Goal: Task Accomplishment & Management: Complete application form

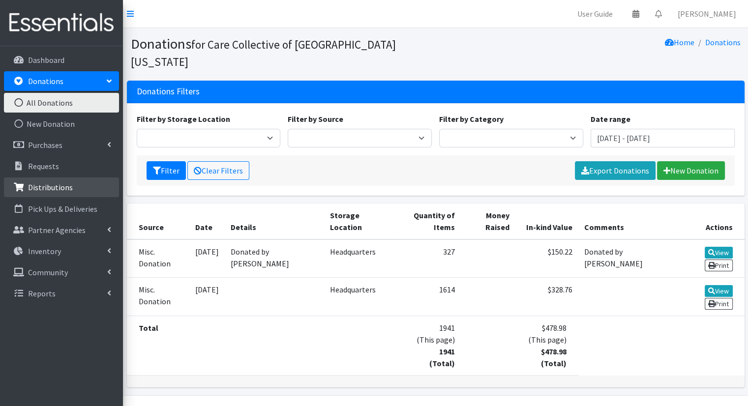
click at [55, 185] on p "Distributions" at bounding box center [50, 187] width 45 height 10
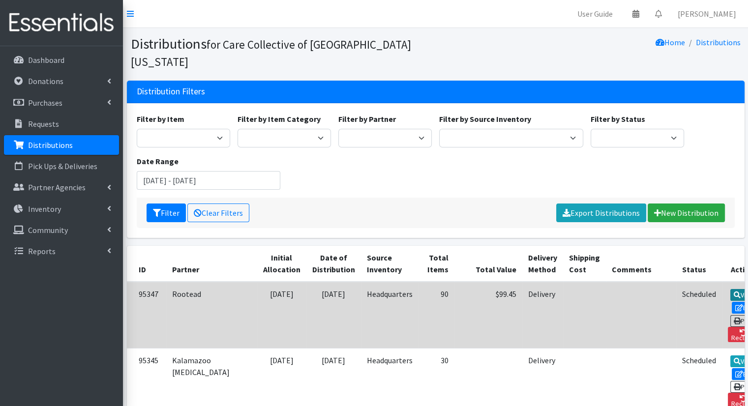
click at [733, 291] on icon at bounding box center [736, 294] width 7 height 7
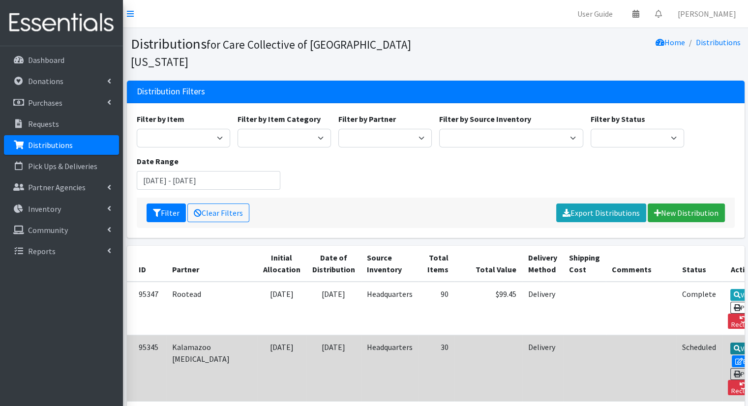
click at [730, 343] on link "View" at bounding box center [744, 349] width 28 height 12
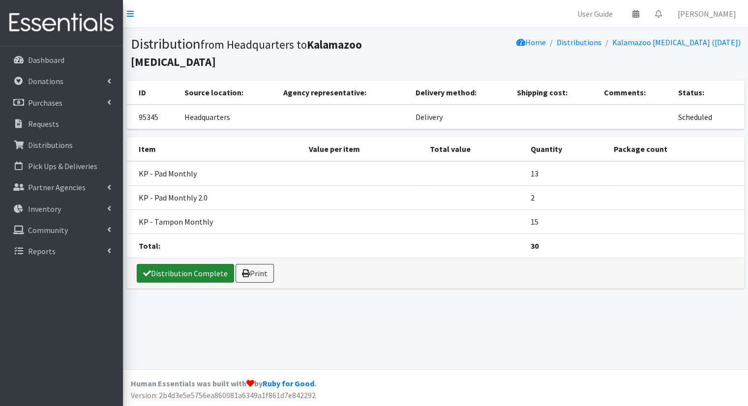
click at [190, 272] on link "Distribution Complete" at bounding box center [185, 273] width 97 height 19
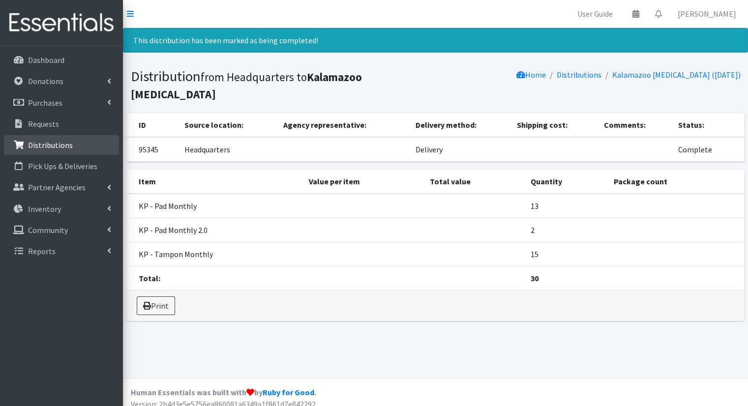
click at [39, 145] on p "Distributions" at bounding box center [50, 145] width 45 height 10
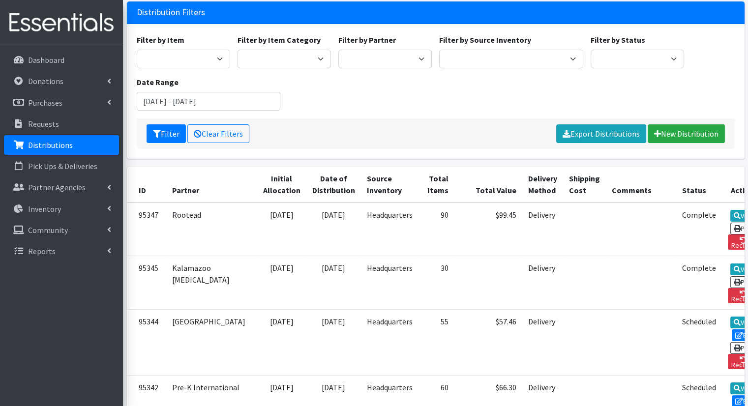
scroll to position [104, 0]
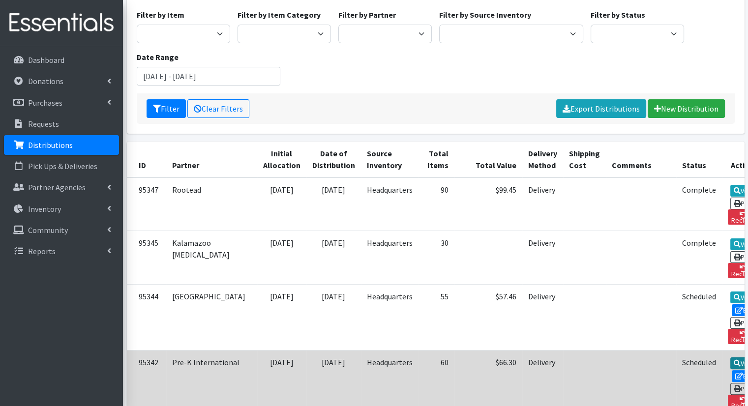
click at [730, 357] on link "View" at bounding box center [744, 363] width 28 height 12
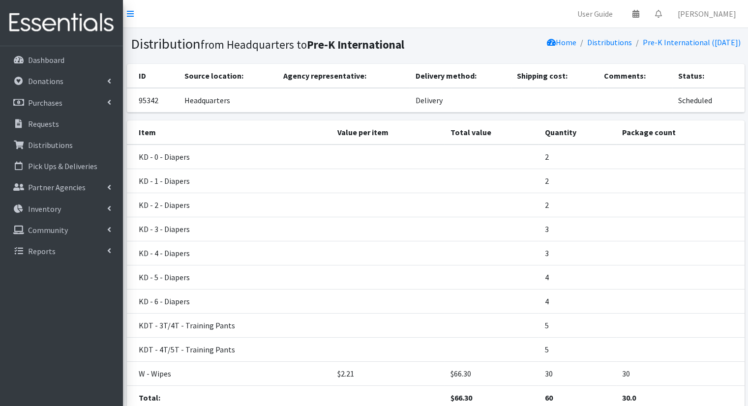
scroll to position [77, 0]
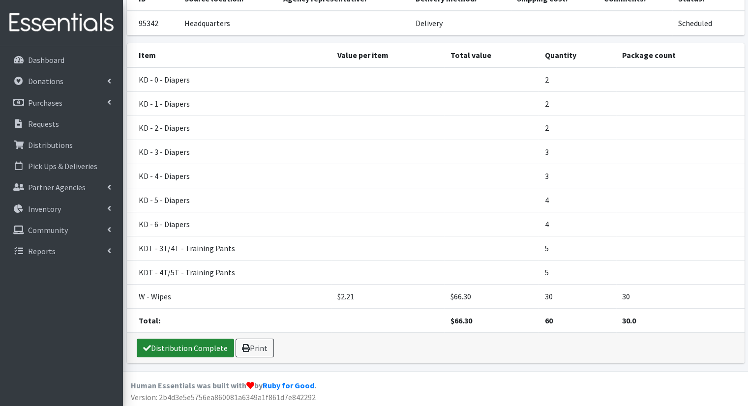
click at [191, 346] on link "Distribution Complete" at bounding box center [185, 348] width 97 height 19
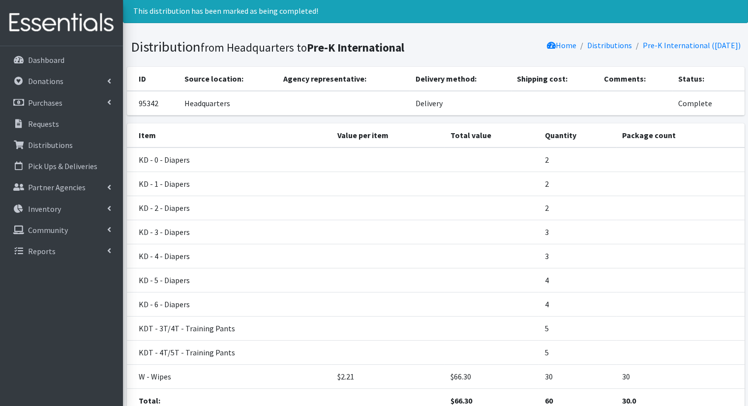
scroll to position [0, 0]
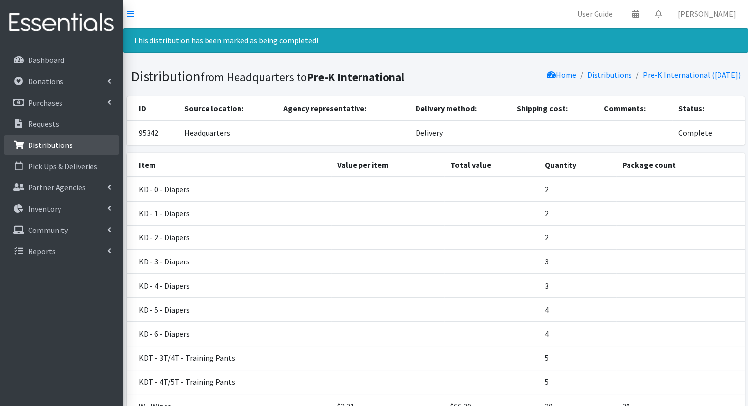
click at [76, 146] on link "Distributions" at bounding box center [61, 145] width 115 height 20
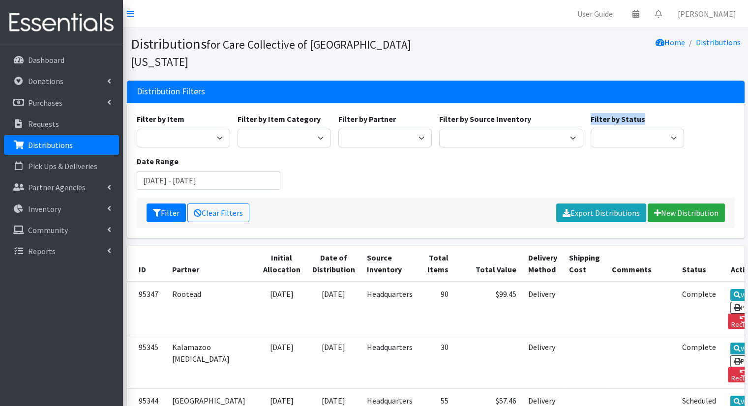
drag, startPoint x: 745, startPoint y: 87, endPoint x: 755, endPoint y: 113, distance: 27.2
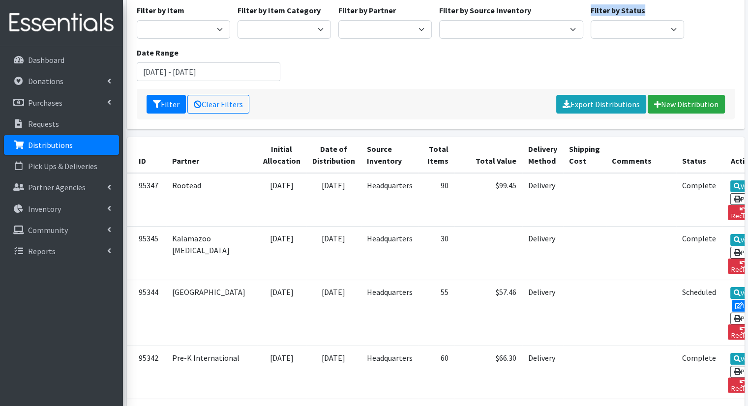
scroll to position [154, 0]
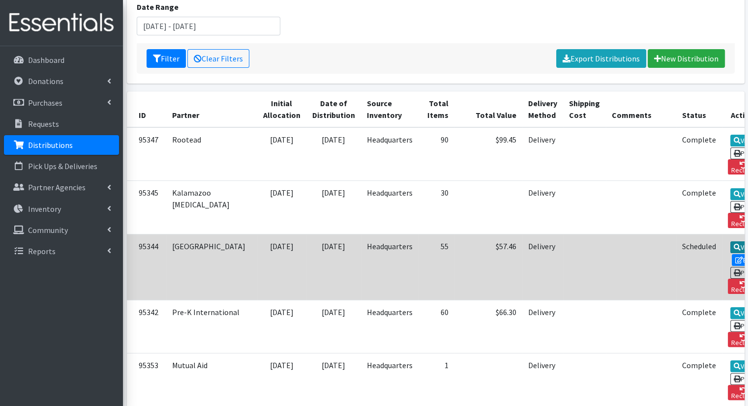
click at [730, 241] on link "View" at bounding box center [744, 247] width 28 height 12
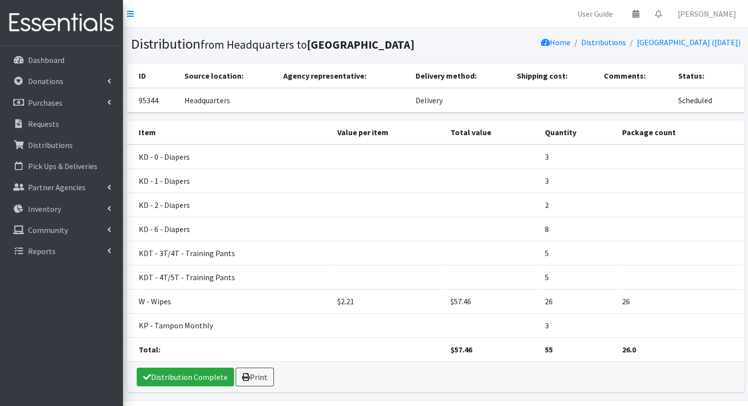
scroll to position [29, 0]
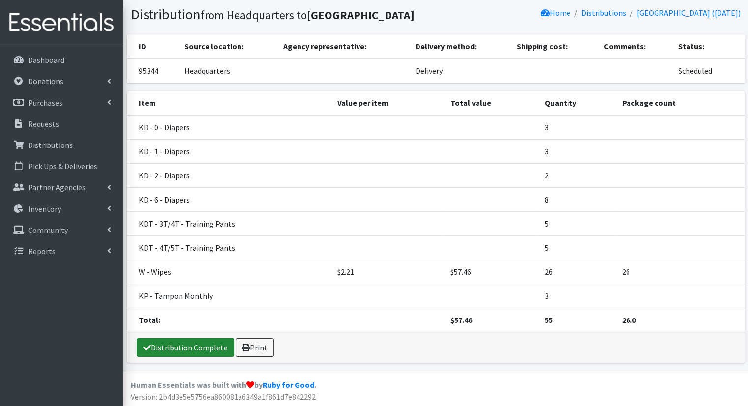
drag, startPoint x: 209, startPoint y: 348, endPoint x: 168, endPoint y: 350, distance: 40.9
click at [168, 350] on link "Distribution Complete" at bounding box center [185, 347] width 97 height 19
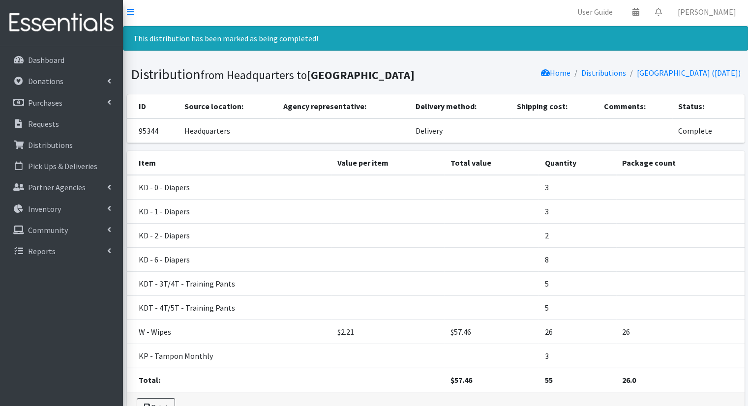
scroll to position [0, 0]
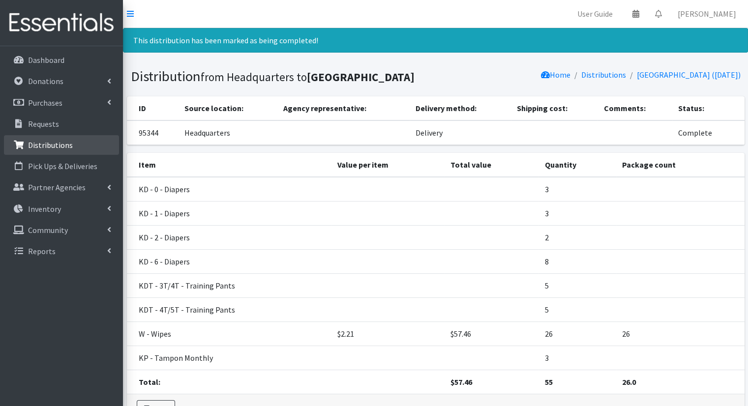
click at [75, 150] on link "Distributions" at bounding box center [61, 145] width 115 height 20
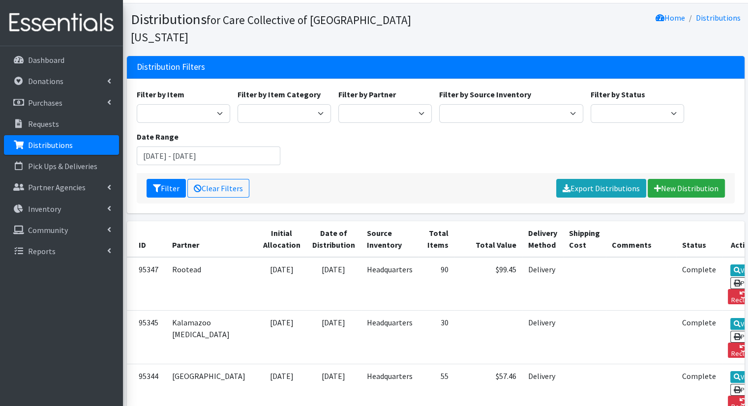
scroll to position [28, 0]
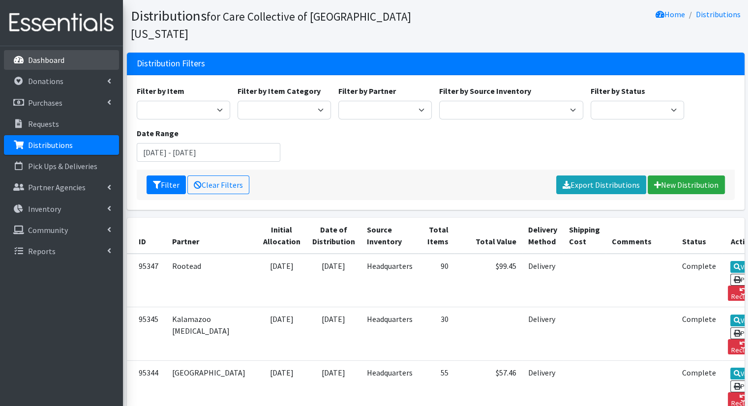
click at [89, 63] on link "Dashboard" at bounding box center [61, 60] width 115 height 20
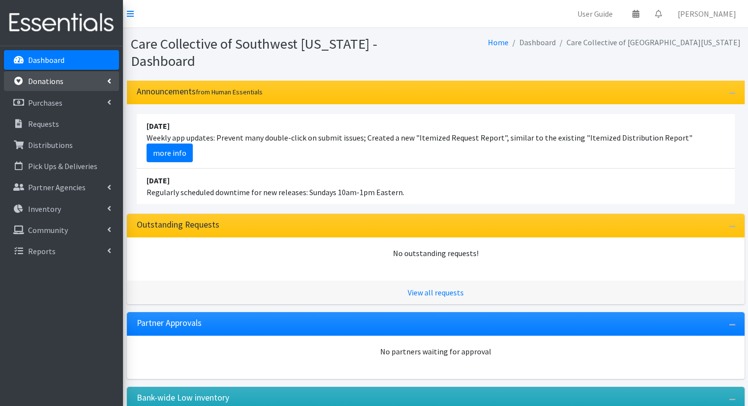
click at [104, 75] on link "Donations" at bounding box center [61, 81] width 115 height 20
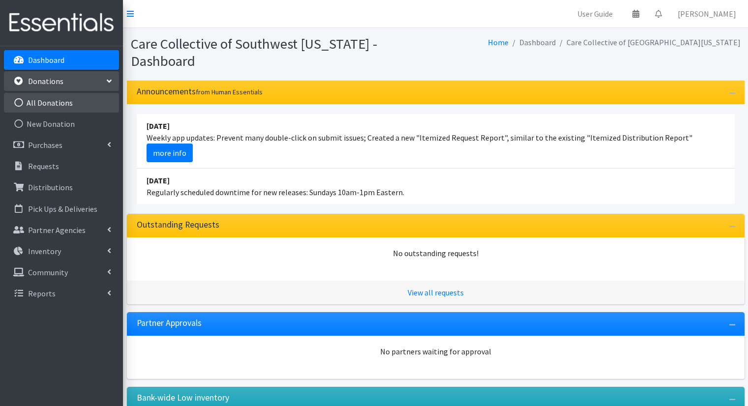
click at [88, 93] on link "All Donations" at bounding box center [61, 103] width 115 height 20
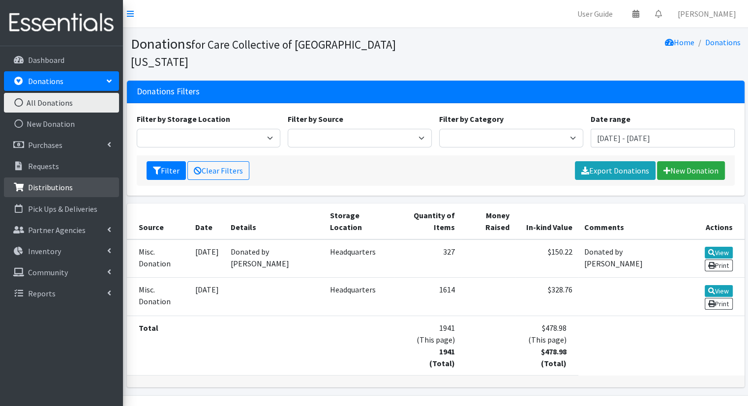
click at [71, 189] on link "Distributions" at bounding box center [61, 187] width 115 height 20
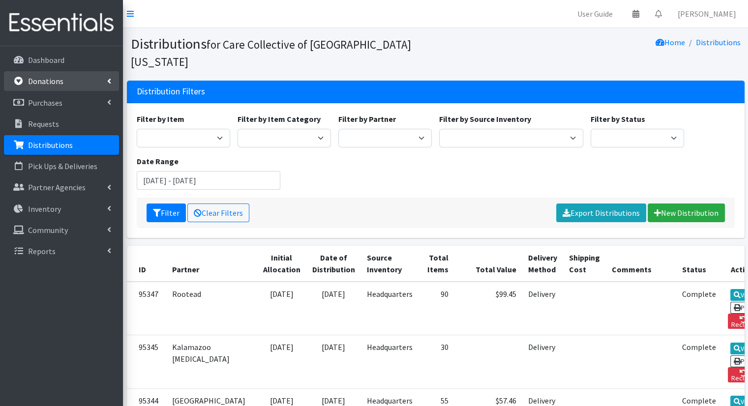
click at [108, 81] on icon at bounding box center [109, 81] width 4 height 8
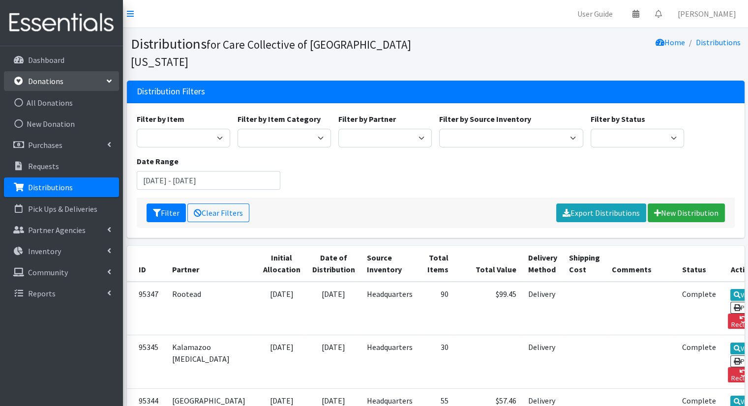
click at [108, 81] on icon at bounding box center [109, 81] width 8 height 4
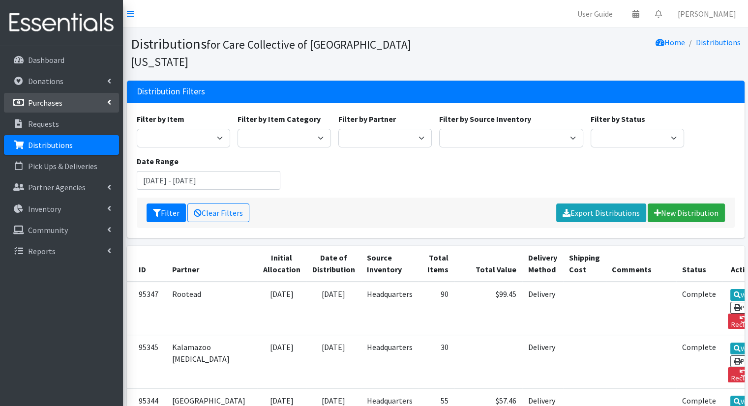
click at [109, 107] on link "Purchases" at bounding box center [61, 103] width 115 height 20
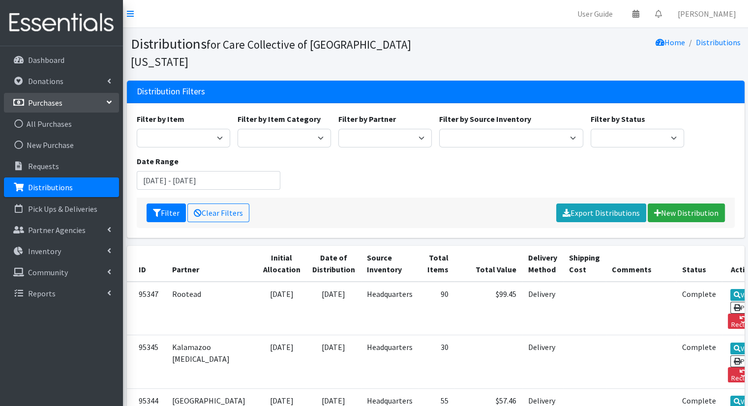
click at [109, 107] on link "Purchases" at bounding box center [61, 103] width 115 height 20
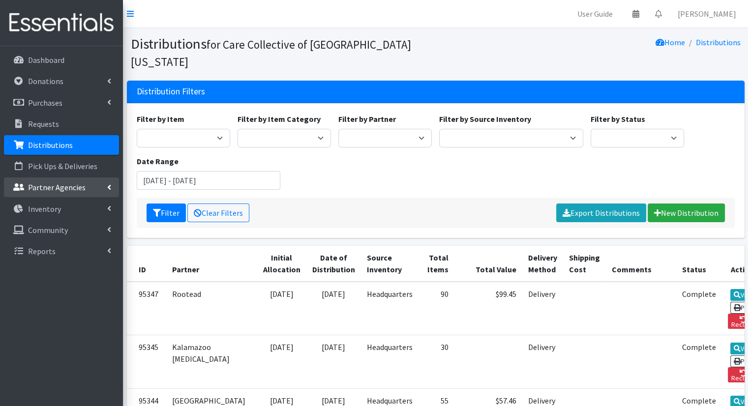
click at [102, 187] on link "Partner Agencies" at bounding box center [61, 187] width 115 height 20
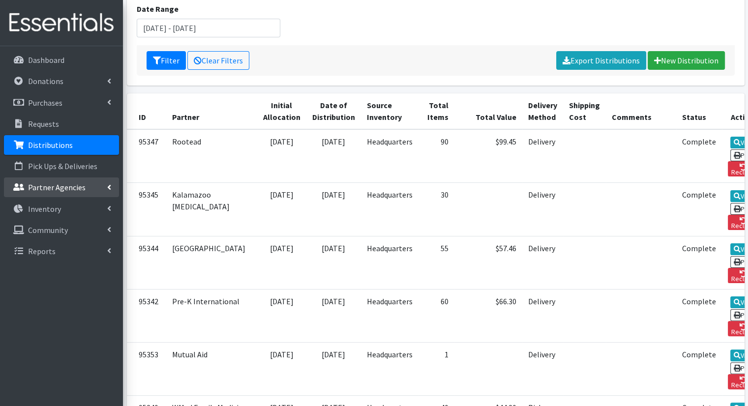
scroll to position [151, 0]
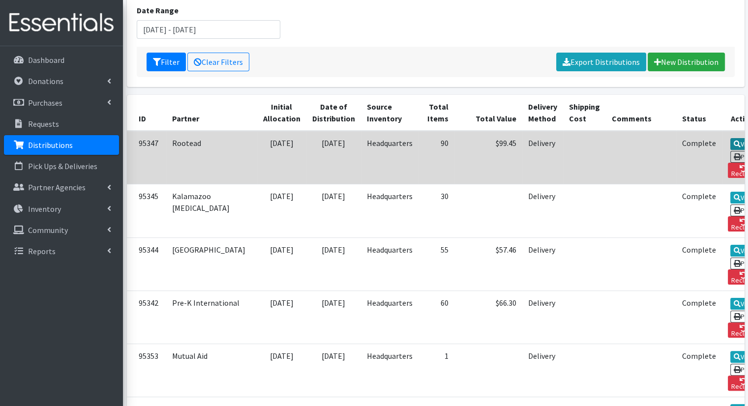
click at [730, 138] on link "View" at bounding box center [744, 144] width 28 height 12
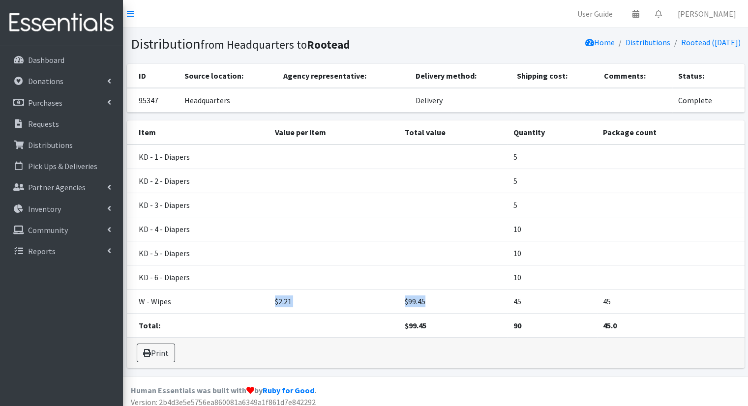
drag, startPoint x: 267, startPoint y: 296, endPoint x: 433, endPoint y: 300, distance: 166.2
click at [433, 300] on tr "W - Wipes $2.21 $99.45 45 45" at bounding box center [435, 301] width 617 height 24
click at [433, 300] on td "$99.45" at bounding box center [453, 301] width 109 height 24
click at [67, 143] on p "Distributions" at bounding box center [50, 145] width 45 height 10
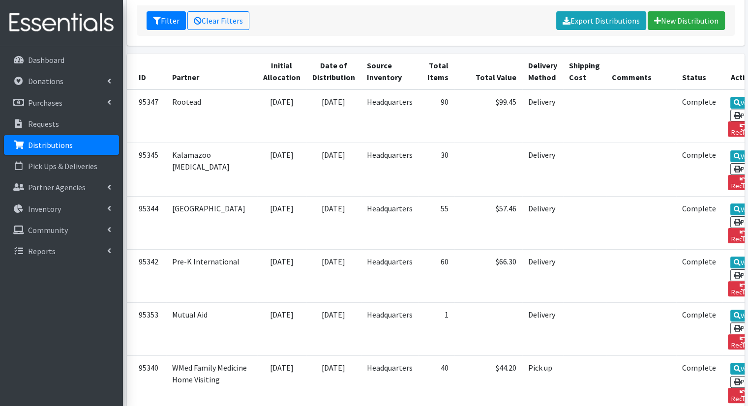
scroll to position [194, 0]
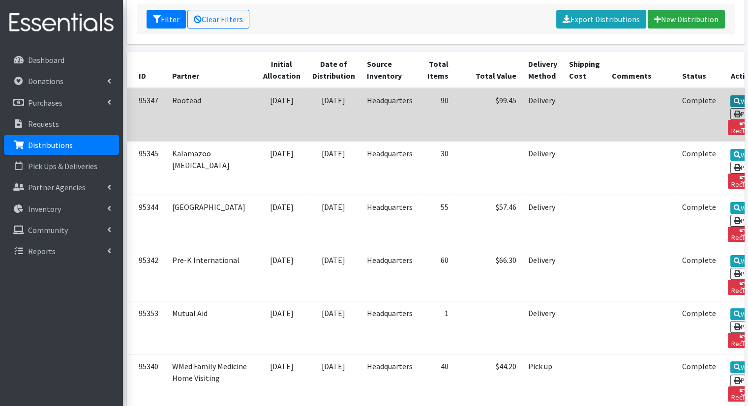
click at [733, 98] on icon at bounding box center [736, 101] width 7 height 7
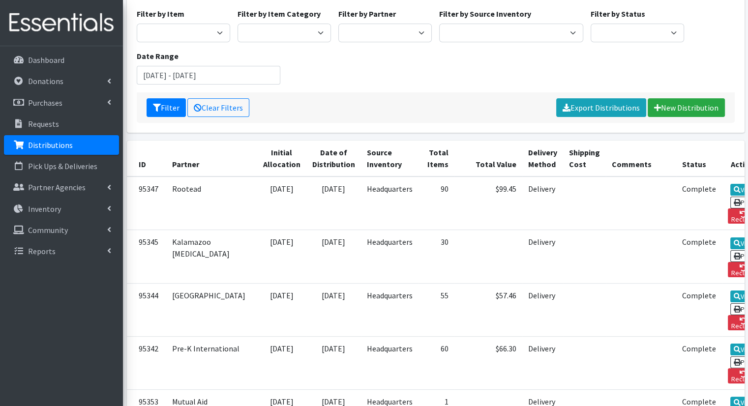
scroll to position [81, 0]
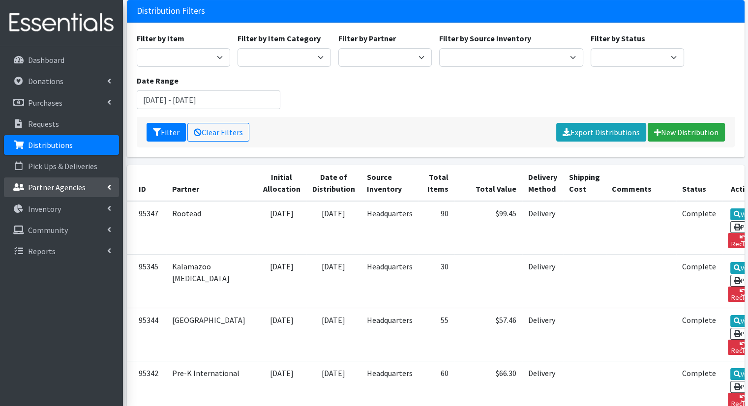
click at [107, 183] on icon at bounding box center [109, 187] width 4 height 8
click at [98, 205] on link "All Partners" at bounding box center [61, 209] width 115 height 20
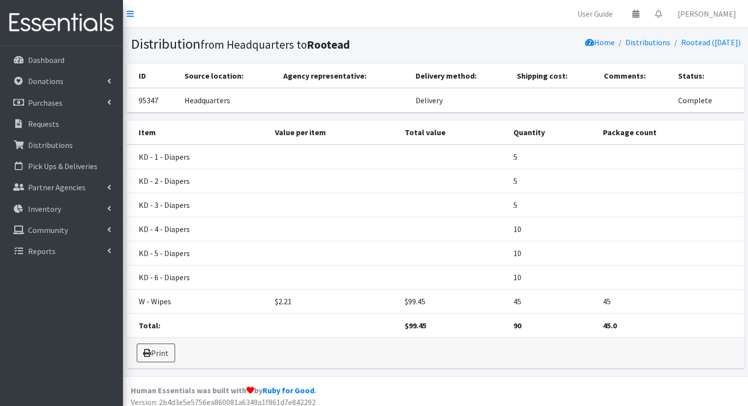
scroll to position [5, 0]
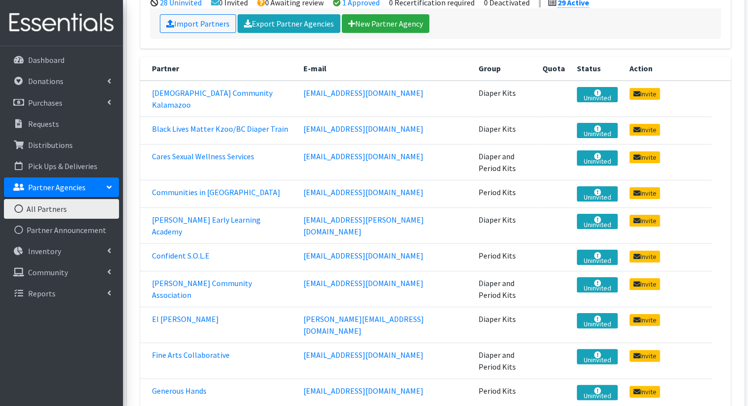
scroll to position [154, 0]
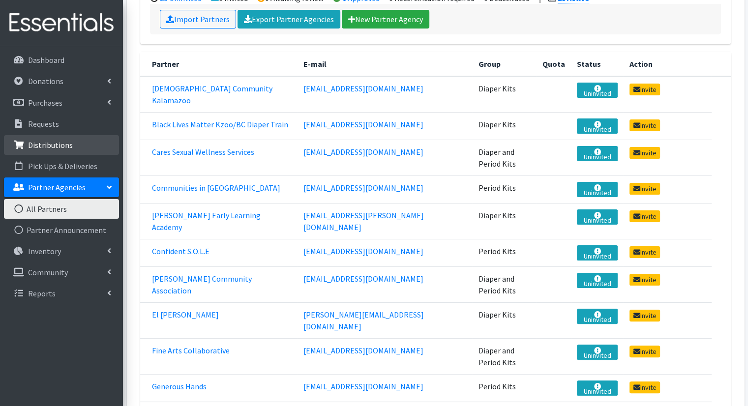
click at [67, 141] on p "Distributions" at bounding box center [50, 145] width 45 height 10
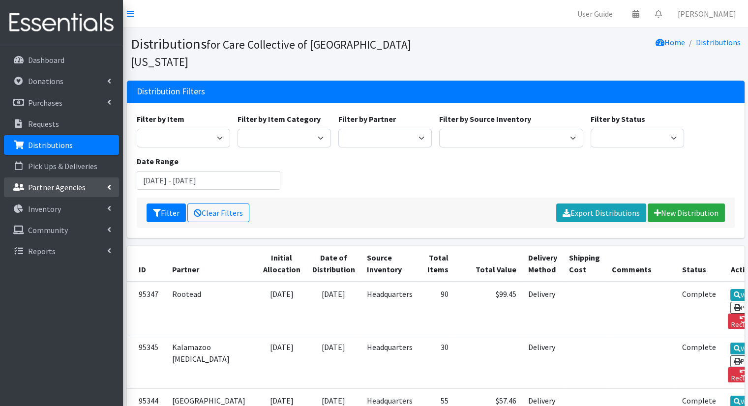
click at [99, 188] on link "Partner Agencies" at bounding box center [61, 187] width 115 height 20
click at [94, 213] on link "All Partners" at bounding box center [61, 209] width 115 height 20
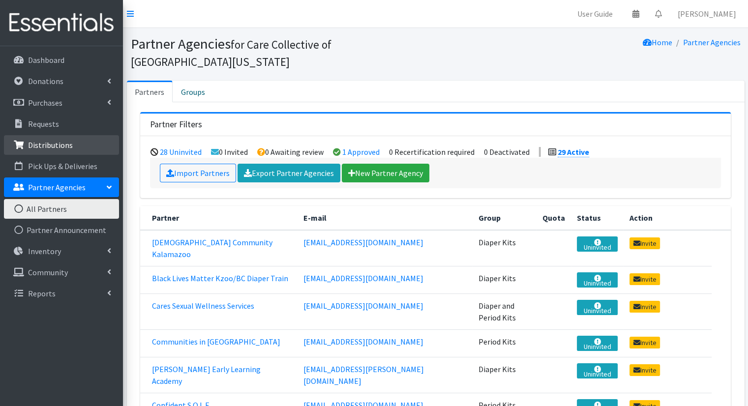
click at [69, 146] on p "Distributions" at bounding box center [50, 145] width 45 height 10
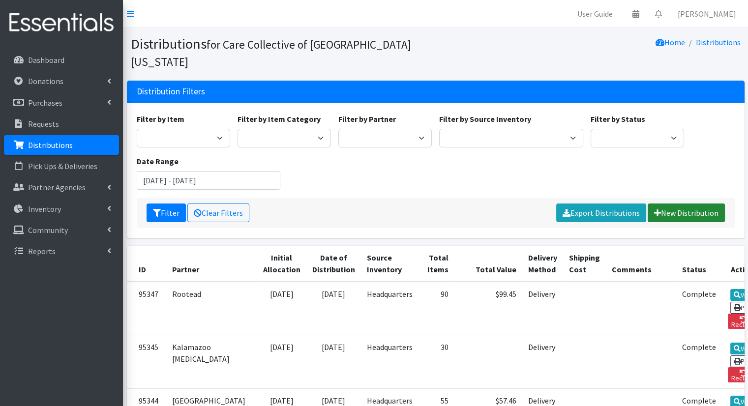
click at [706, 204] on link "New Distribution" at bounding box center [685, 213] width 77 height 19
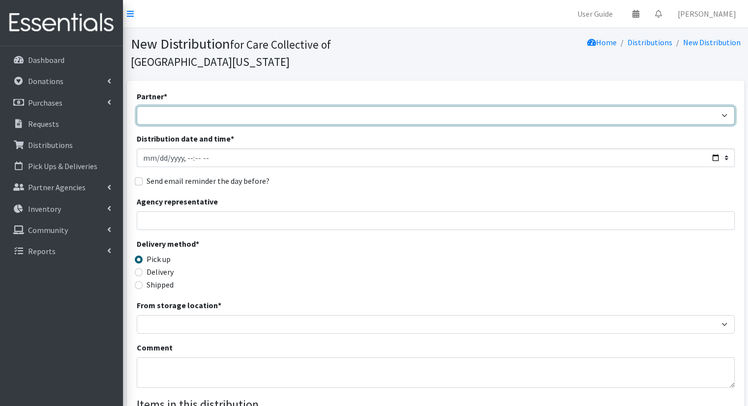
click at [724, 106] on select "African Community Kalamazoo Black Lives Matter Kzoo/BC Diaper Train Cares Sexua…" at bounding box center [436, 115] width 598 height 19
select select "7974"
click at [137, 106] on select "African Community Kalamazoo Black Lives Matter Kzoo/BC Diaper Train Cares Sexua…" at bounding box center [436, 115] width 598 height 19
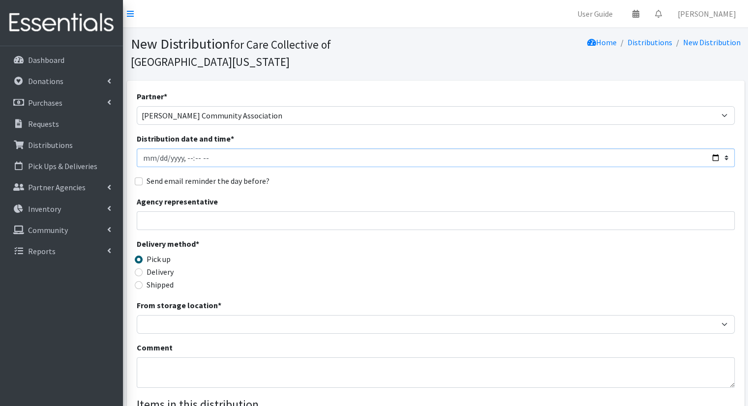
click at [714, 148] on input "Distribution date and time *" at bounding box center [436, 157] width 598 height 19
type input "2025-08-27T10:00"
click at [366, 175] on div "Partner * African Community Kalamazoo Black Lives Matter Kzoo/BC Diaper Train C…" at bounding box center [436, 314] width 598 height 448
click at [167, 266] on label "Delivery" at bounding box center [159, 272] width 27 height 12
click at [143, 268] on input "Delivery" at bounding box center [139, 272] width 8 height 8
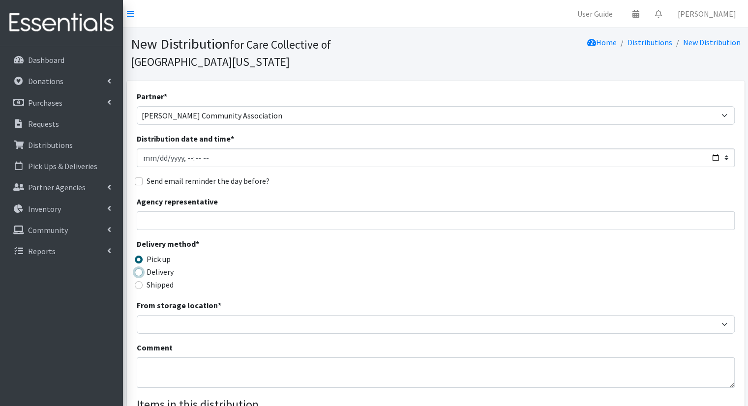
radio input "true"
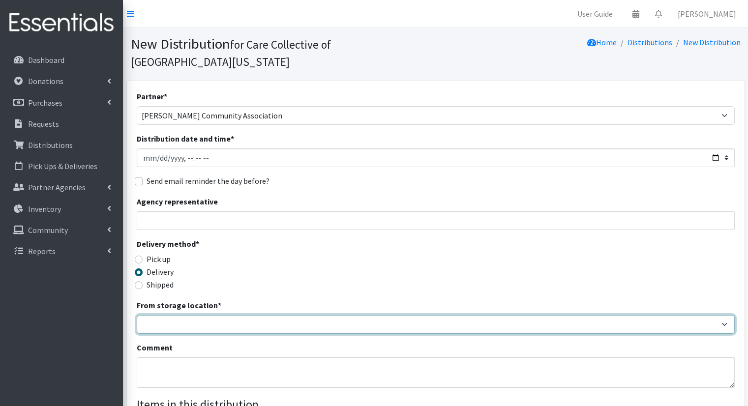
click at [217, 315] on select "Headquarters" at bounding box center [436, 324] width 598 height 19
select select "491"
click at [137, 315] on select "Headquarters" at bounding box center [436, 324] width 598 height 19
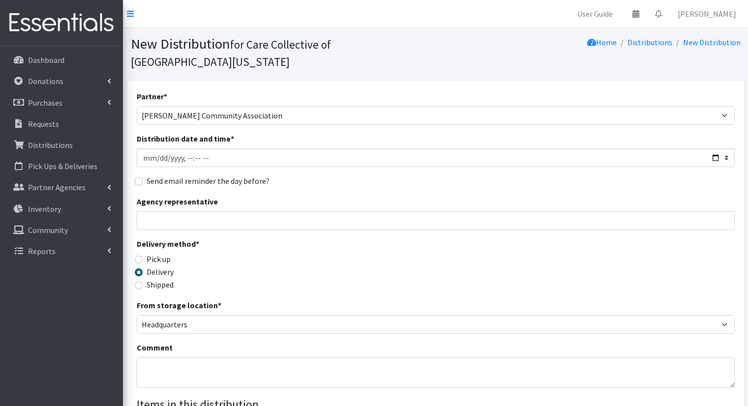
click at [381, 261] on div "Delivery method * Pick up Delivery Shipped Shipping cost" at bounding box center [436, 268] width 598 height 61
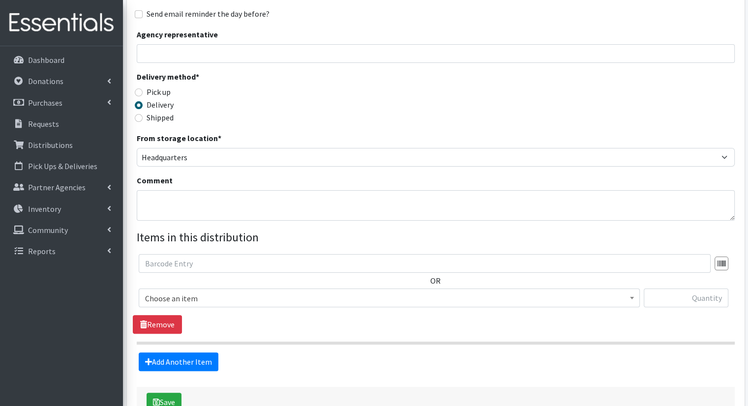
scroll to position [169, 0]
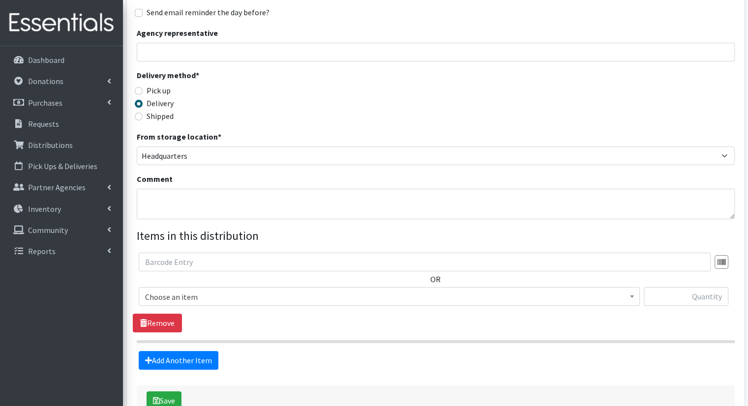
click at [625, 290] on span "Choose an item" at bounding box center [389, 297] width 488 height 14
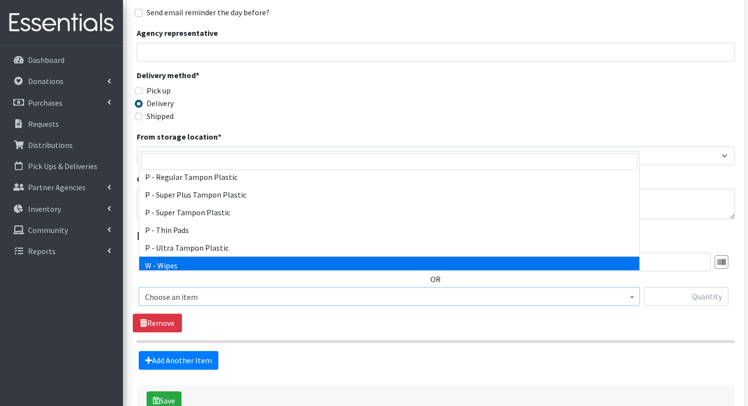
scroll to position [492, 0]
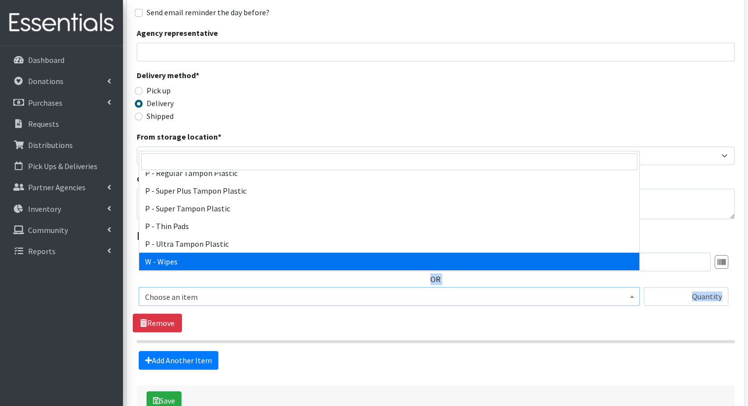
click at [640, 257] on body "User Guide 0 Pick-ups remaining this week View Calendar 0 Requests 0 Partner Ag…" at bounding box center [374, 150] width 748 height 639
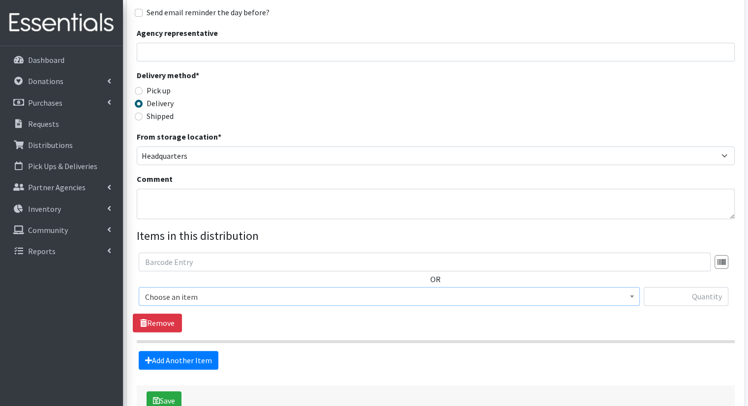
click at [618, 111] on div "Delivery method * Pick up Delivery Shipped Shipping cost" at bounding box center [436, 99] width 598 height 61
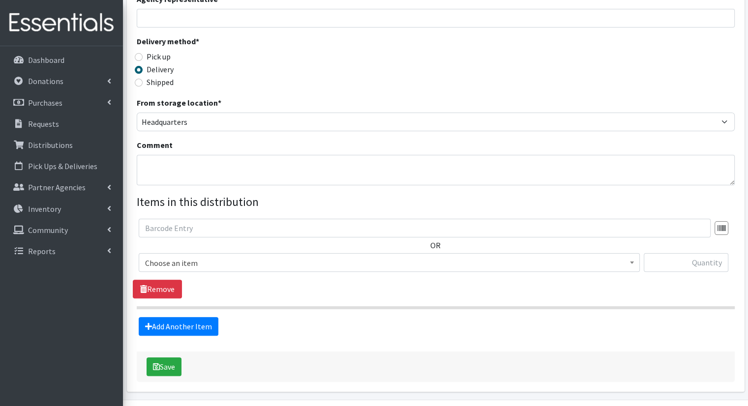
scroll to position [215, 0]
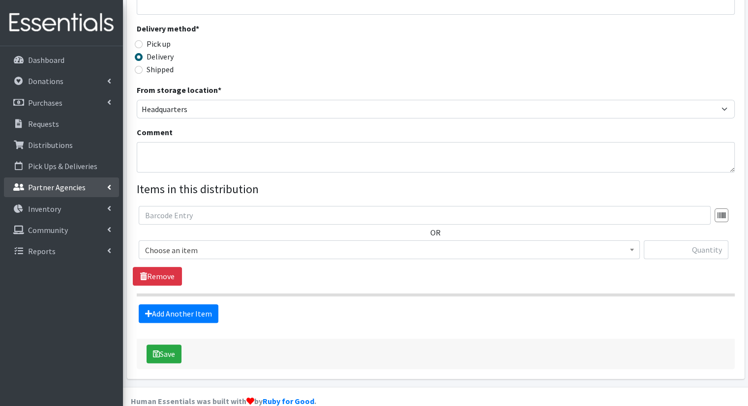
click at [95, 189] on link "Partner Agencies" at bounding box center [61, 187] width 115 height 20
click at [94, 207] on link "All Partners" at bounding box center [61, 209] width 115 height 20
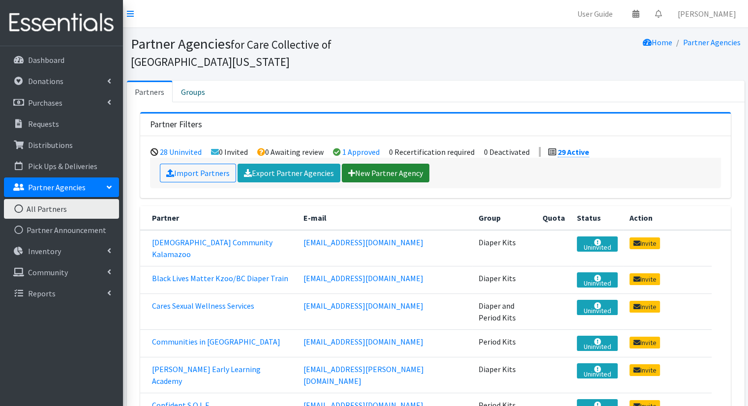
click at [378, 164] on link "New Partner Agency" at bounding box center [385, 173] width 87 height 19
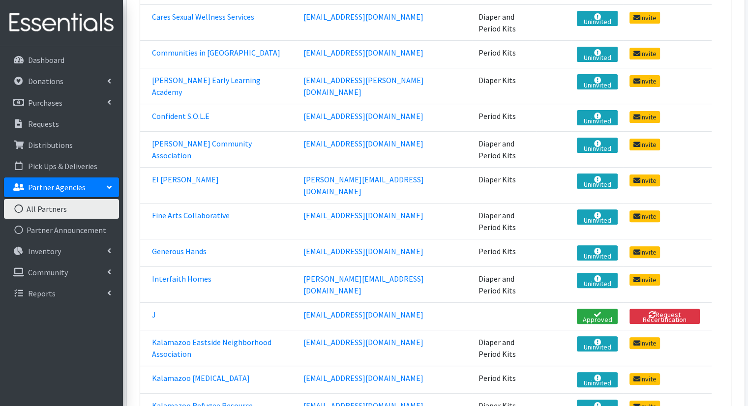
scroll to position [293, 0]
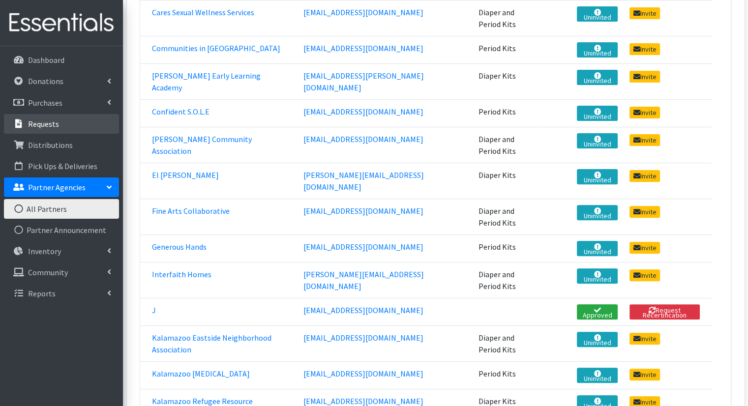
click at [69, 133] on link "Requests" at bounding box center [61, 124] width 115 height 20
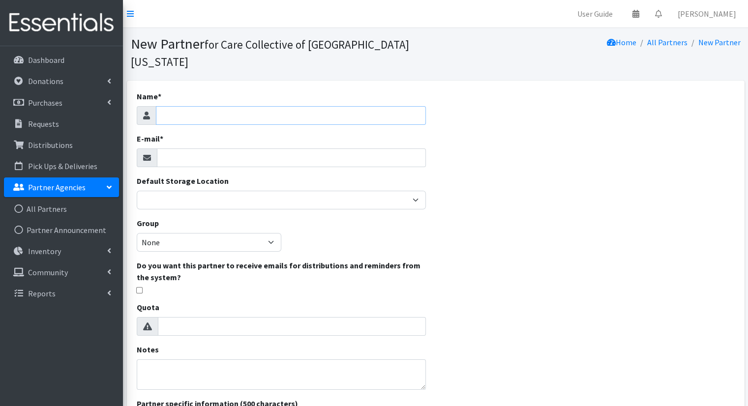
click at [362, 107] on input "Name *" at bounding box center [291, 115] width 270 height 19
click at [500, 123] on div "Name * E-mail * Default Storage Location Headquarters Group None Diaper Kits Pe…" at bounding box center [435, 315] width 617 height 468
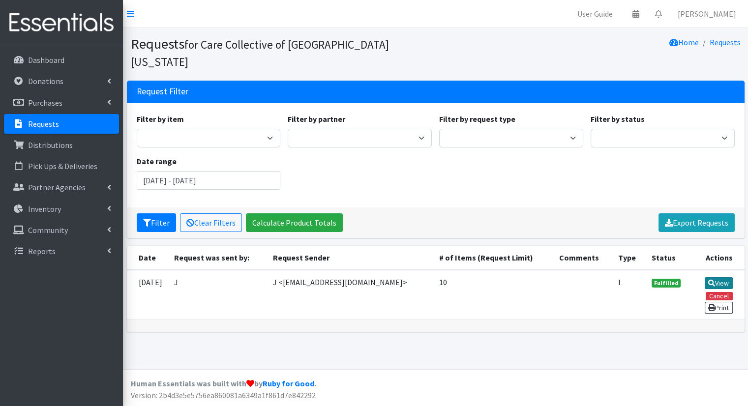
click at [726, 277] on link "View" at bounding box center [718, 283] width 28 height 12
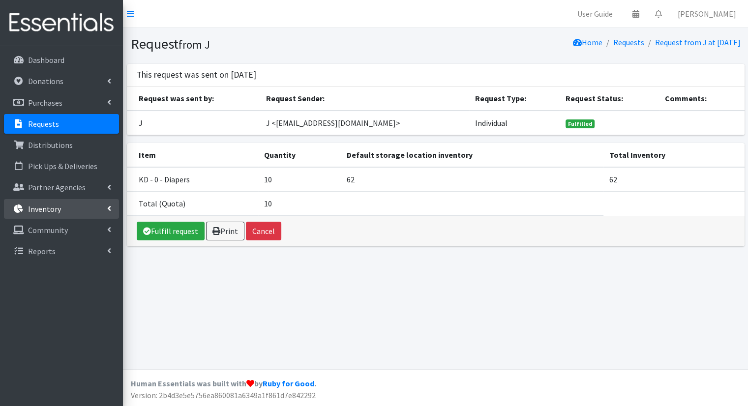
click at [112, 209] on link "Inventory" at bounding box center [61, 209] width 115 height 20
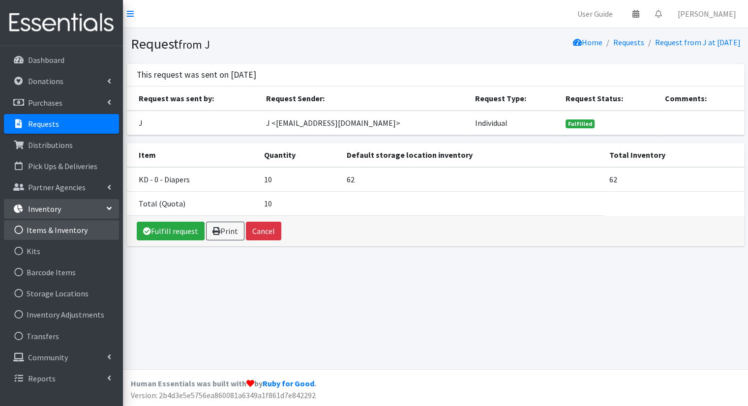
click at [94, 232] on link "Items & Inventory" at bounding box center [61, 230] width 115 height 20
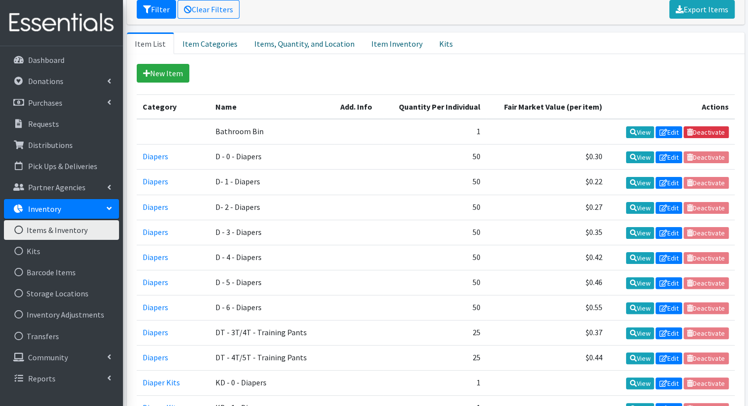
scroll to position [192, 0]
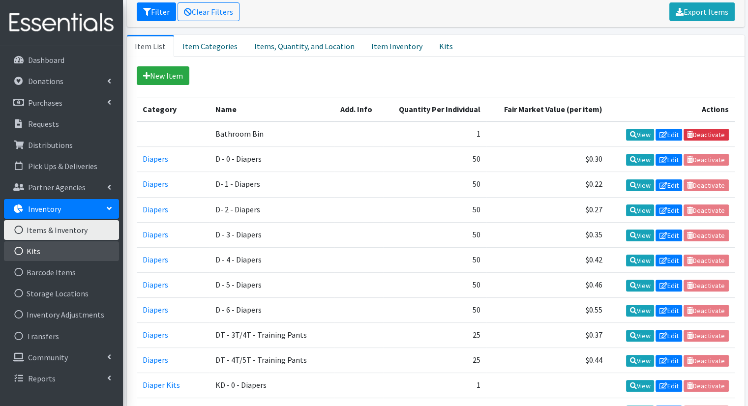
click at [76, 248] on link "Kits" at bounding box center [61, 251] width 115 height 20
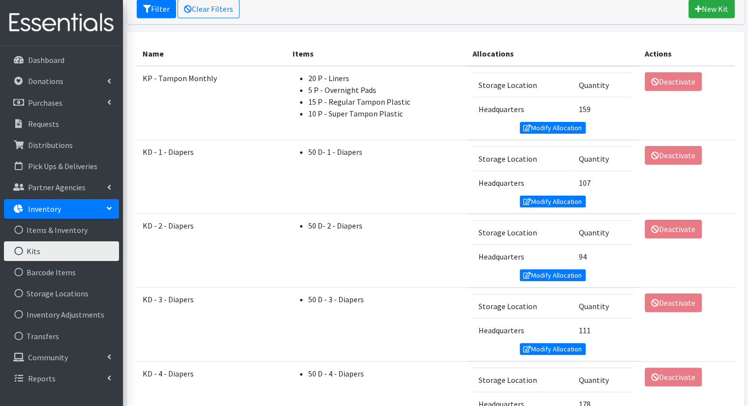
scroll to position [192, 0]
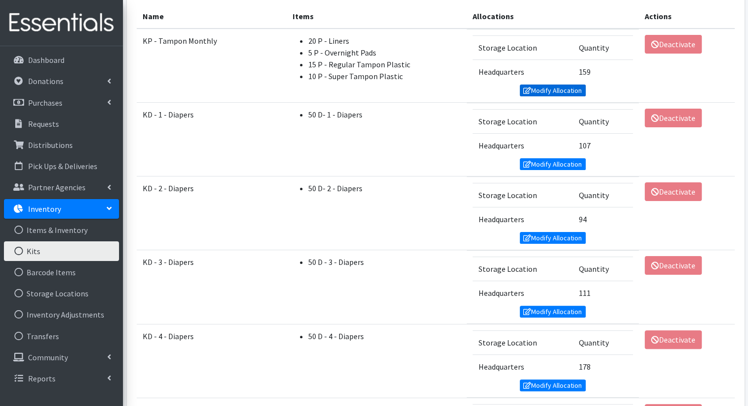
drag, startPoint x: 560, startPoint y: 89, endPoint x: 552, endPoint y: 88, distance: 8.0
click at [552, 88] on link "Modify Allocation" at bounding box center [553, 91] width 66 height 12
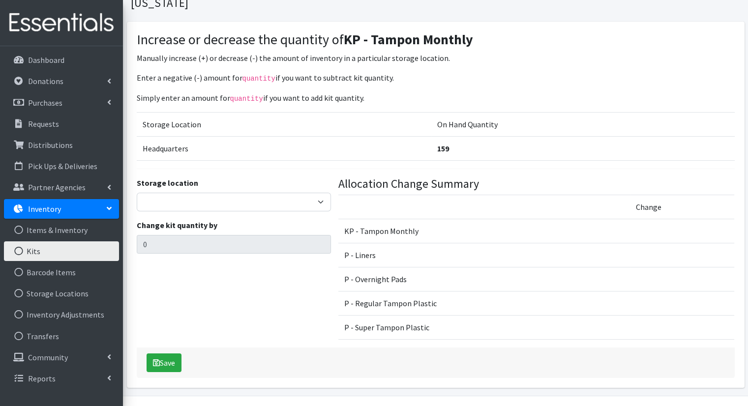
scroll to position [67, 0]
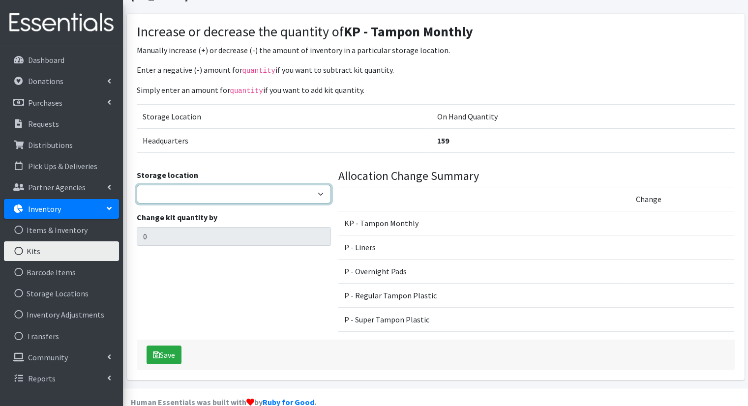
click at [229, 185] on select "Headquarters" at bounding box center [234, 194] width 194 height 19
select select "491"
click at [137, 185] on select "Headquarters" at bounding box center [234, 194] width 194 height 19
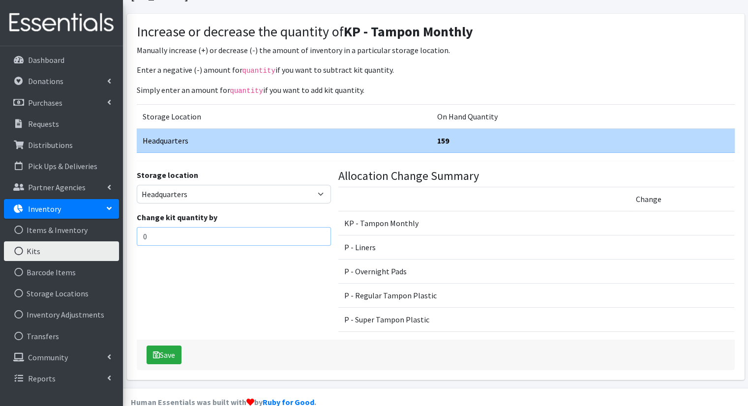
click at [233, 227] on input "0" at bounding box center [234, 236] width 194 height 19
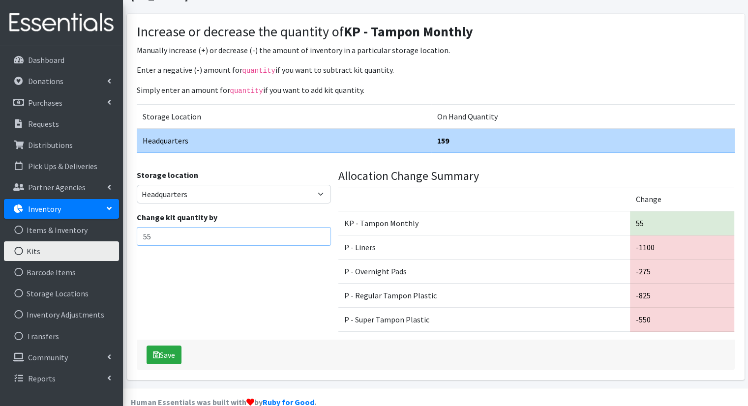
type input "5"
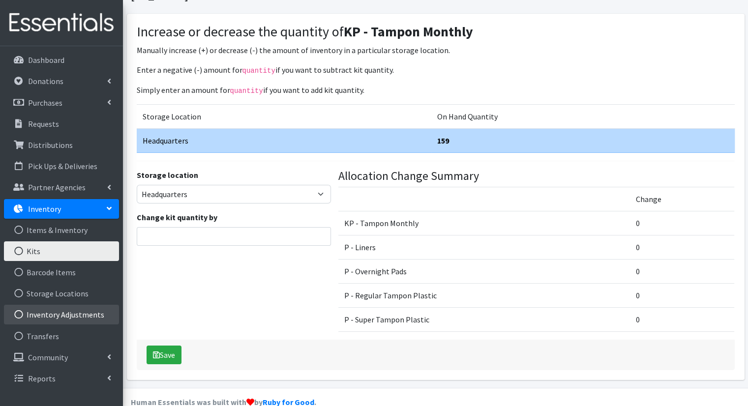
click at [81, 310] on link "Inventory Adjustments" at bounding box center [61, 315] width 115 height 20
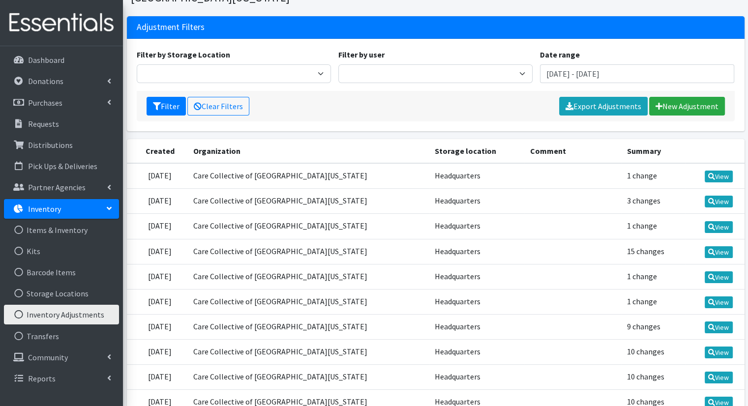
scroll to position [110, 0]
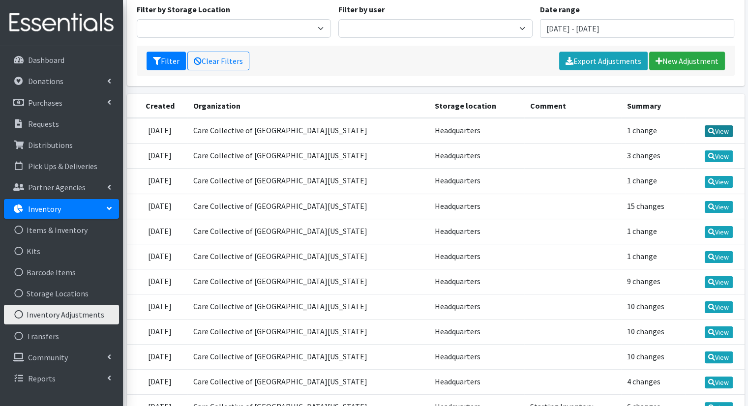
click at [713, 132] on link "View" at bounding box center [718, 131] width 28 height 12
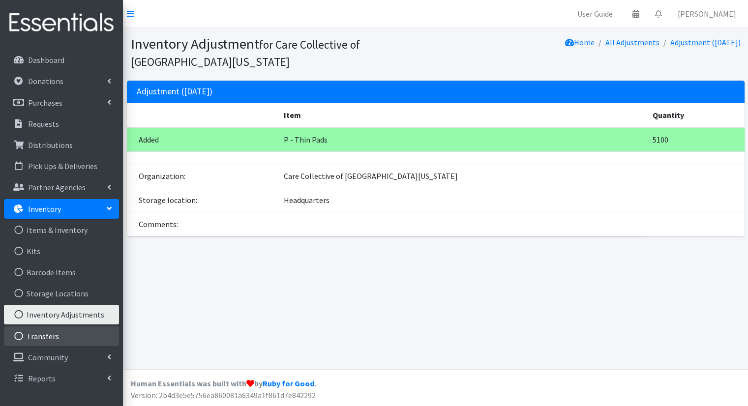
click at [87, 334] on link "Transfers" at bounding box center [61, 336] width 115 height 20
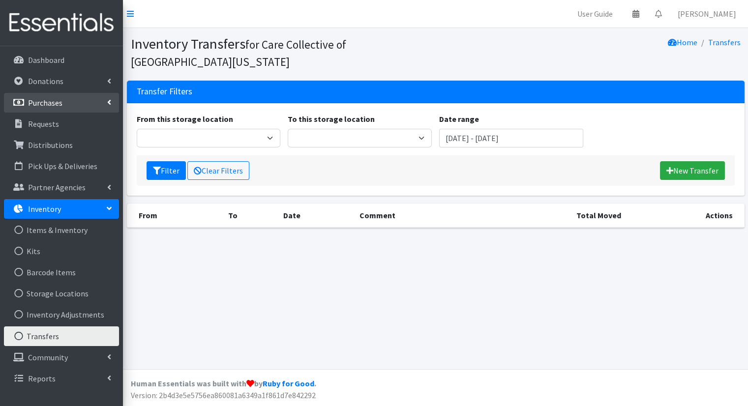
click at [106, 103] on link "Purchases" at bounding box center [61, 103] width 115 height 20
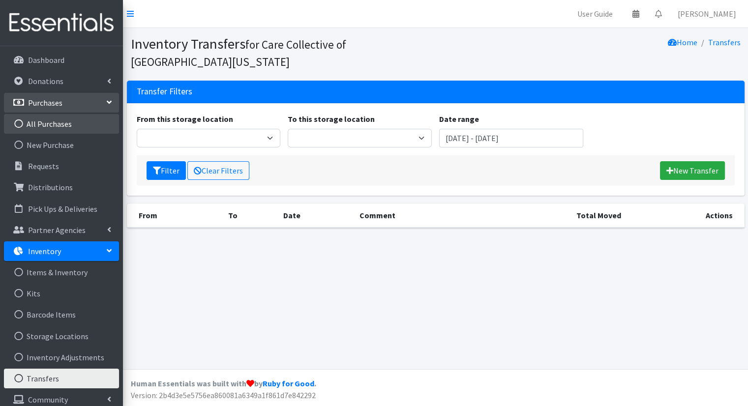
click at [75, 123] on link "All Purchases" at bounding box center [61, 124] width 115 height 20
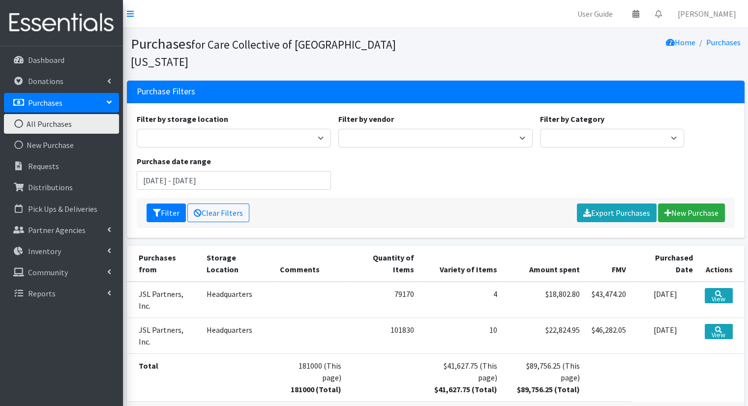
click at [482, 164] on div "Filter by storage location Headquarters Filter by vendor JSL Partners, Inc. Fil…" at bounding box center [435, 155] width 605 height 85
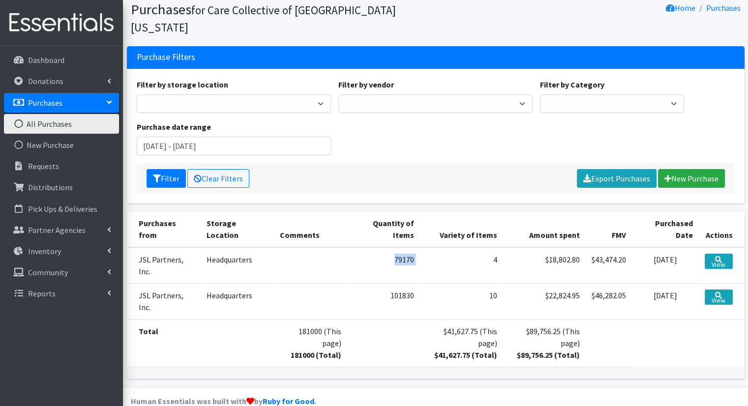
drag, startPoint x: 390, startPoint y: 244, endPoint x: 415, endPoint y: 242, distance: 25.1
click at [415, 247] on tr "JSL Partners, Inc. Headquarters 79170 4 $18,802.80 $43,474.20 2025-08-11 View" at bounding box center [435, 265] width 617 height 36
click at [420, 247] on td "4" at bounding box center [461, 265] width 83 height 36
click at [718, 254] on link "View" at bounding box center [718, 261] width 28 height 15
click at [116, 81] on link "Donations" at bounding box center [61, 81] width 115 height 20
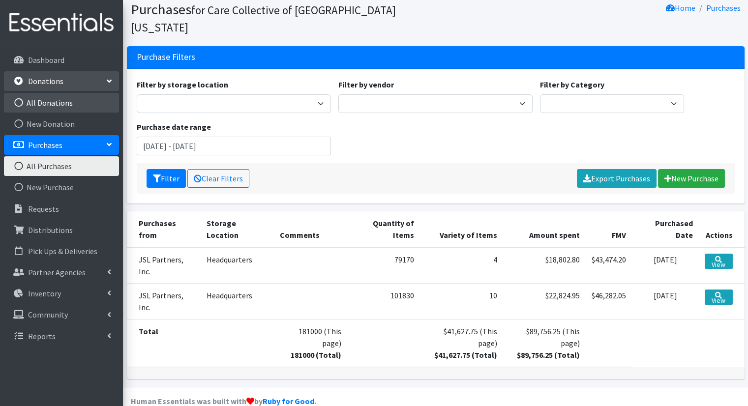
click at [96, 103] on link "All Donations" at bounding box center [61, 103] width 115 height 20
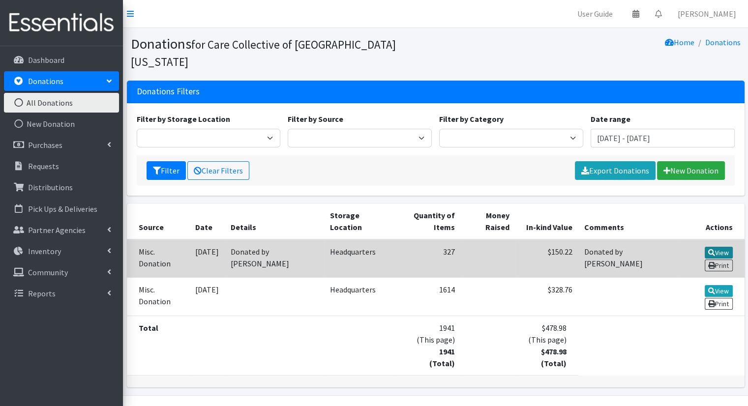
click at [725, 247] on link "View" at bounding box center [718, 253] width 28 height 12
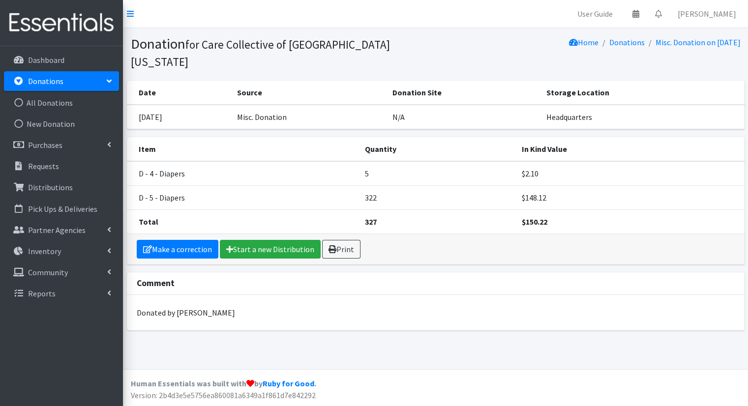
click at [105, 81] on icon at bounding box center [109, 81] width 8 height 4
click at [98, 82] on link "Donations" at bounding box center [61, 81] width 115 height 20
click at [78, 105] on link "All Donations" at bounding box center [61, 103] width 115 height 20
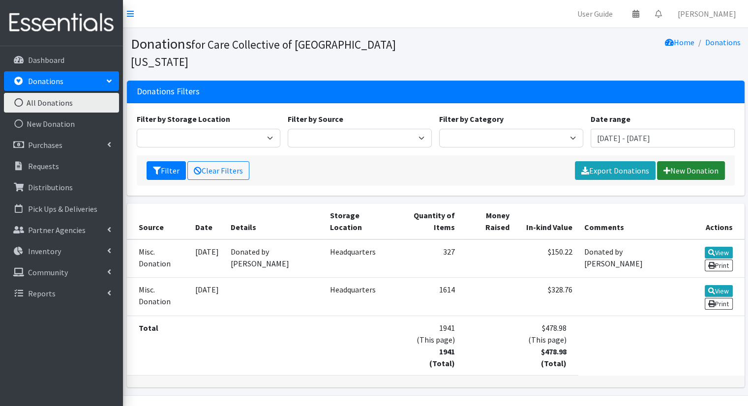
click at [667, 161] on link "New Donation" at bounding box center [691, 170] width 68 height 19
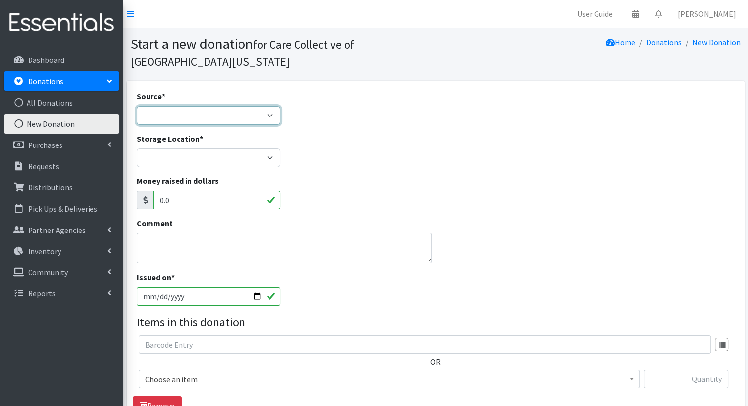
click at [259, 117] on select "Product Drive Manufacturer Donation Site Misc. Donation" at bounding box center [209, 115] width 144 height 19
click at [379, 146] on div "Storage Location * Headquarters" at bounding box center [435, 154] width 605 height 42
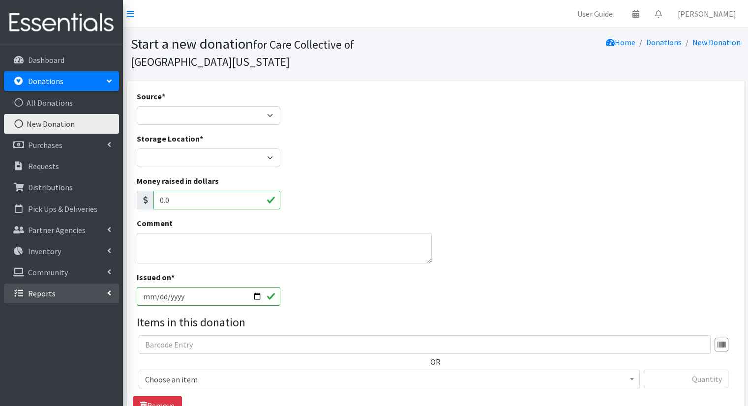
click at [69, 303] on link "Reports" at bounding box center [61, 294] width 115 height 20
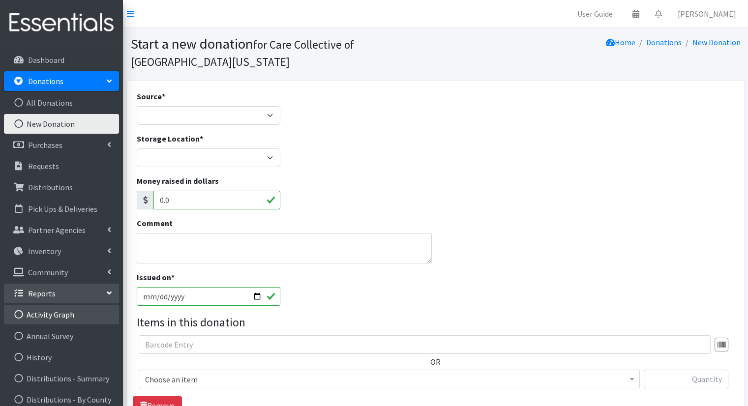
click at [79, 316] on link "Activity Graph" at bounding box center [61, 315] width 115 height 20
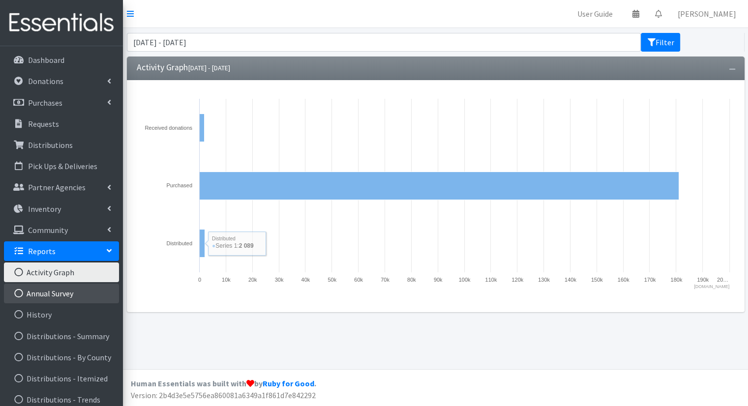
click at [88, 296] on link "Annual Survey" at bounding box center [61, 294] width 115 height 20
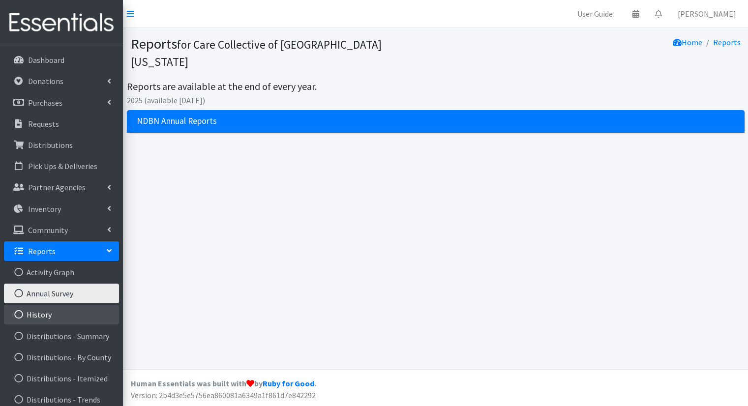
click at [85, 311] on link "History" at bounding box center [61, 315] width 115 height 20
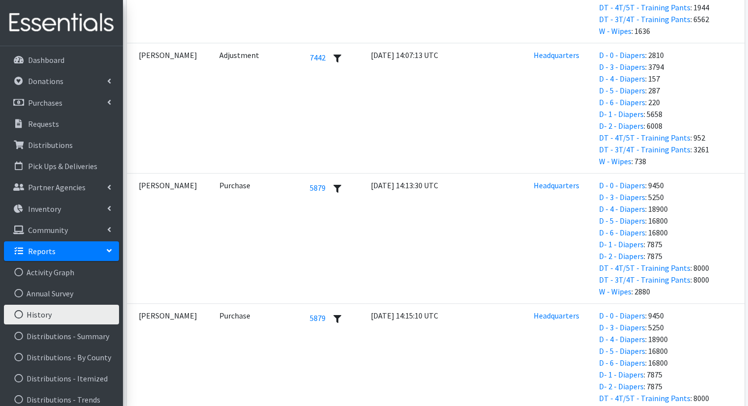
scroll to position [602, 0]
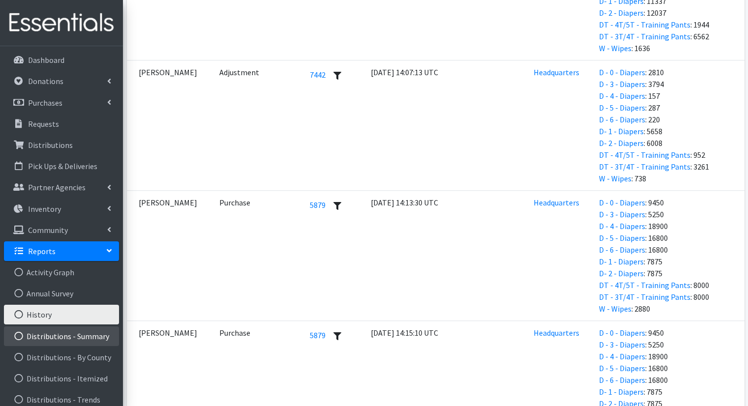
click at [87, 339] on link "Distributions - Summary" at bounding box center [61, 336] width 115 height 20
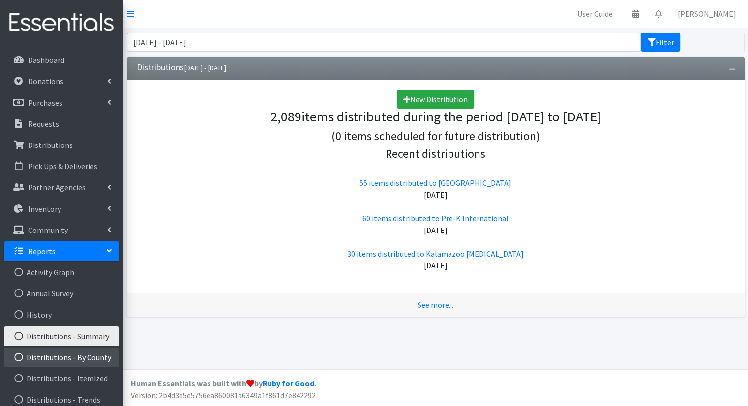
click at [88, 352] on link "Distributions - By County" at bounding box center [61, 358] width 115 height 20
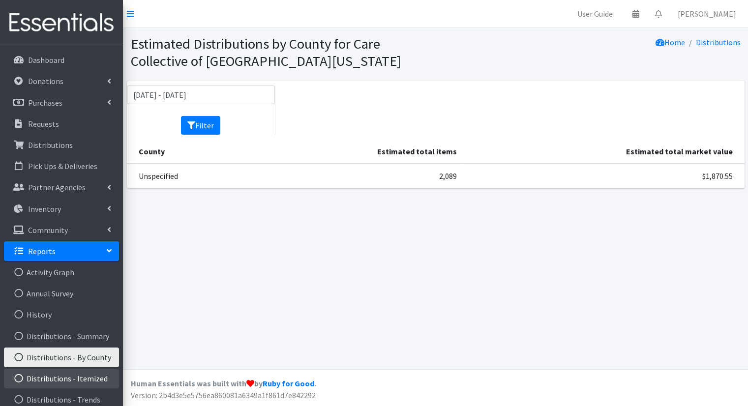
click at [96, 380] on link "Distributions - Itemized" at bounding box center [61, 379] width 115 height 20
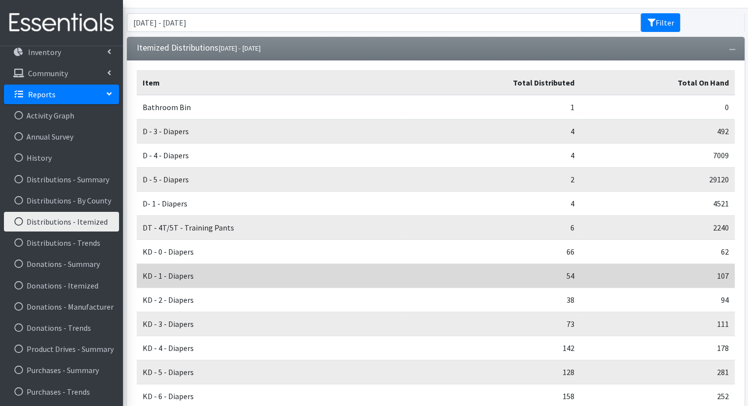
scroll to position [231, 0]
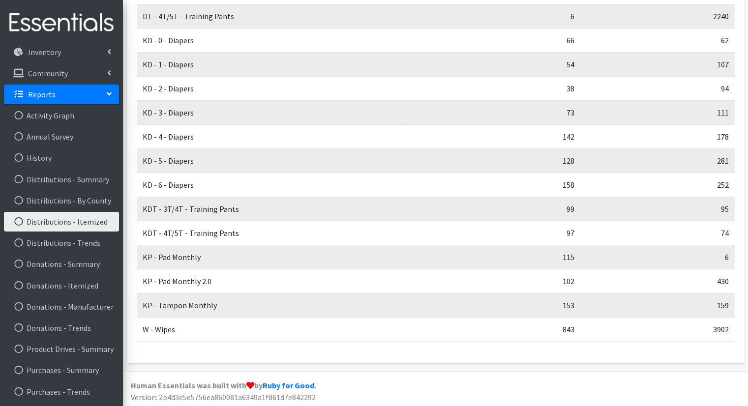
click at [375, 373] on footer "Human Essentials was built with by Ruby for Good . Version: 2b4d3e5e5756ea86008…" at bounding box center [435, 389] width 625 height 37
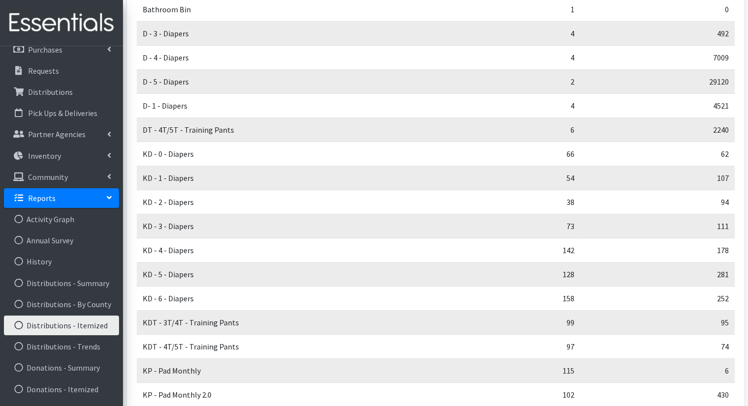
scroll to position [0, 0]
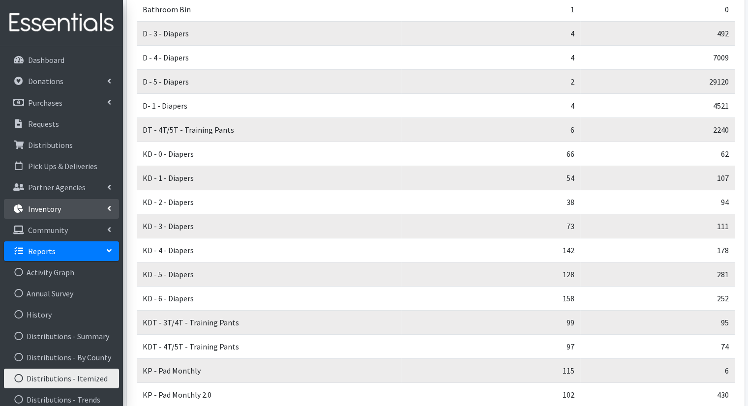
click at [104, 212] on link "Inventory" at bounding box center [61, 209] width 115 height 20
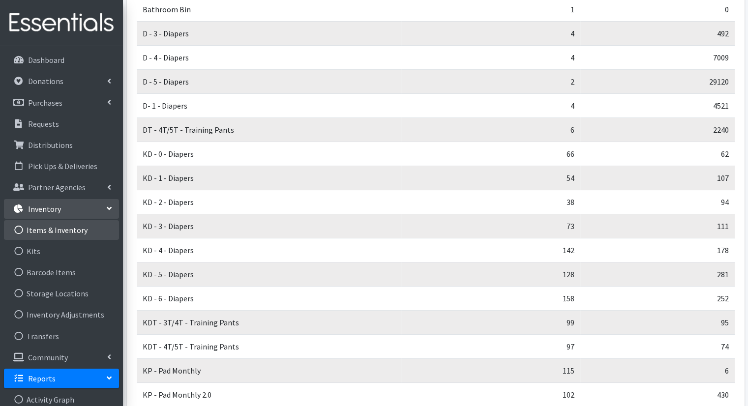
click at [89, 228] on link "Items & Inventory" at bounding box center [61, 230] width 115 height 20
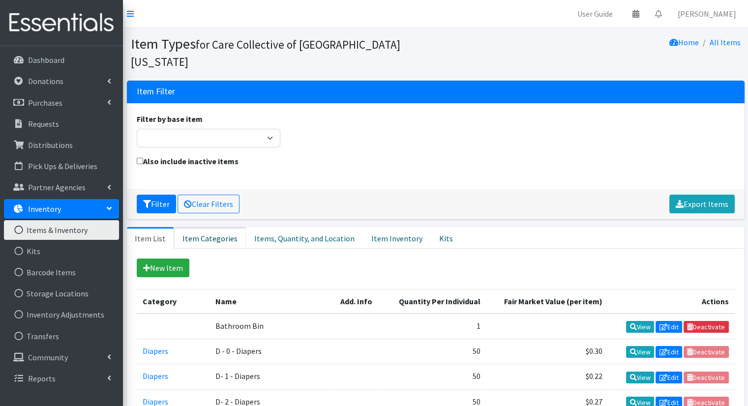
click at [199, 227] on link "Item Categories" at bounding box center [210, 238] width 72 height 22
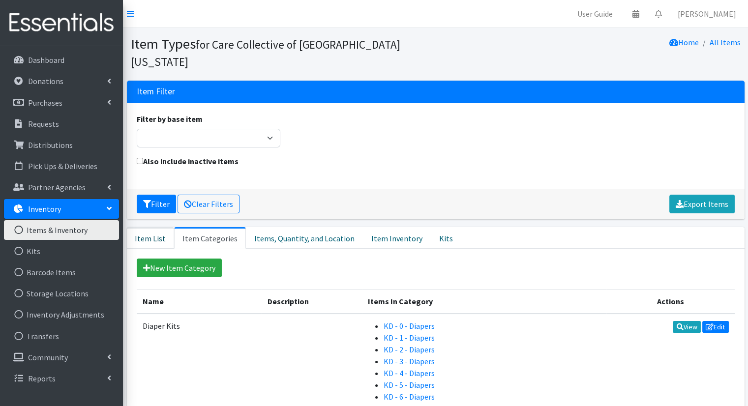
click at [141, 227] on link "Item List" at bounding box center [150, 238] width 47 height 22
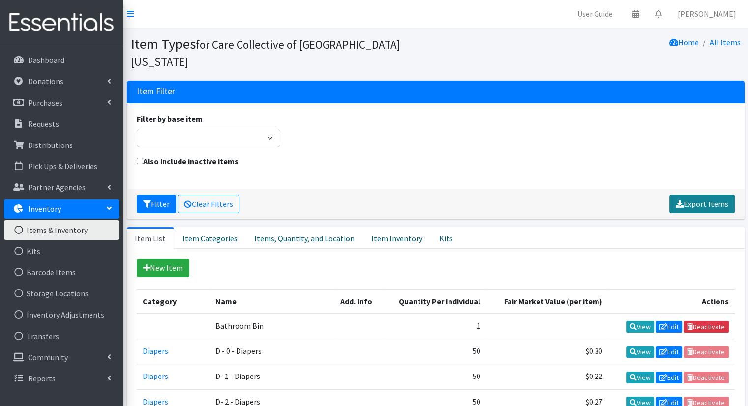
click at [682, 200] on icon at bounding box center [679, 204] width 8 height 8
click at [42, 67] on link "Dashboard" at bounding box center [61, 60] width 115 height 20
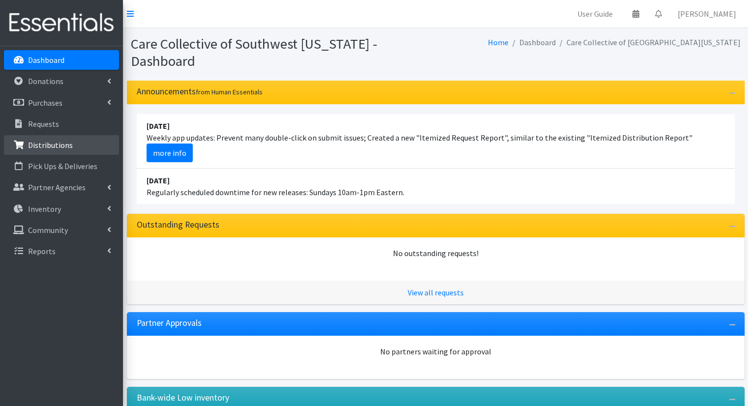
click at [72, 146] on link "Distributions" at bounding box center [61, 145] width 115 height 20
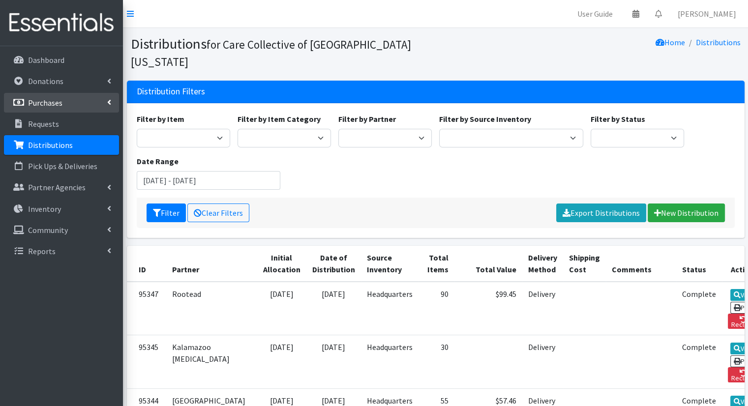
click at [109, 101] on icon at bounding box center [109, 102] width 4 height 8
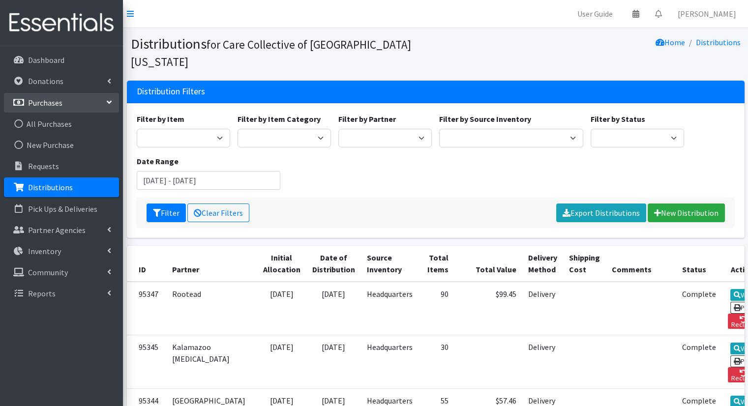
click at [109, 101] on icon at bounding box center [109, 102] width 8 height 4
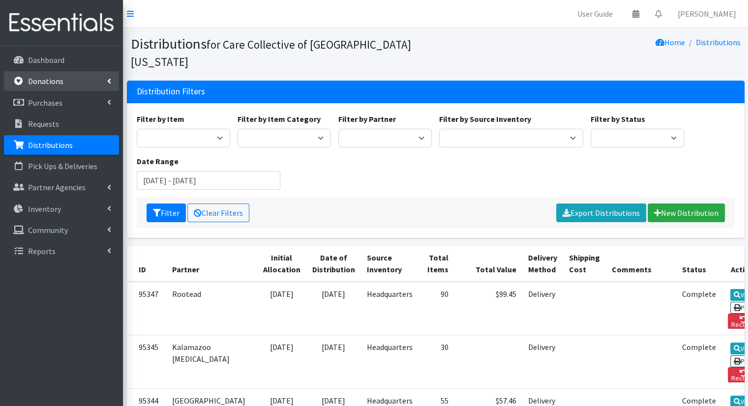
click at [110, 87] on link "Donations" at bounding box center [61, 81] width 115 height 20
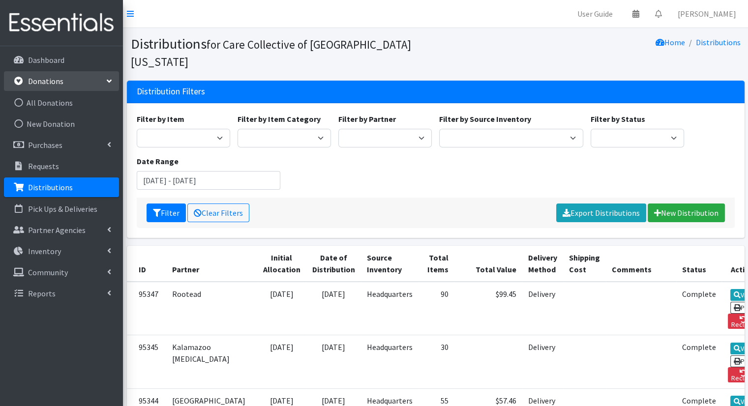
click at [110, 87] on link "Donations" at bounding box center [61, 81] width 115 height 20
